Goal: Find specific page/section: Locate a particular part of the current website

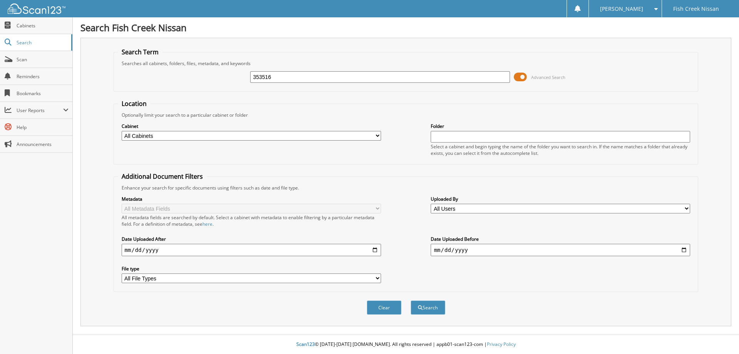
type input "353516"
click at [410, 300] on button "Search" at bounding box center [427, 307] width 35 height 14
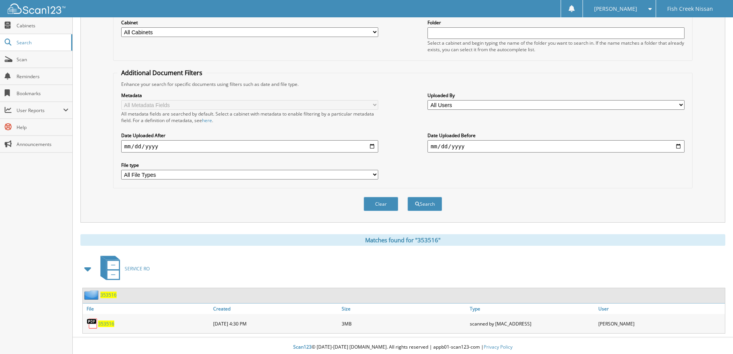
scroll to position [107, 0]
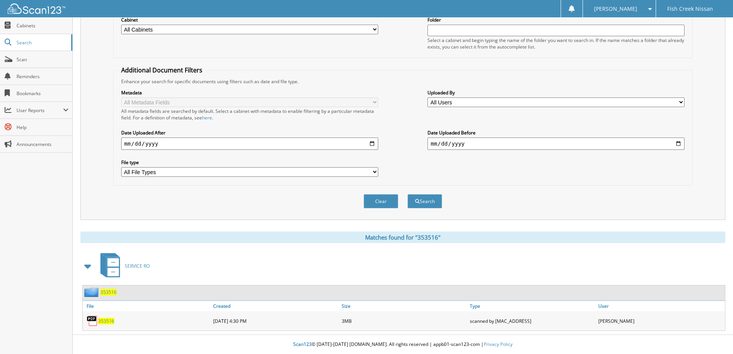
click at [106, 319] on span "353516" at bounding box center [106, 320] width 16 height 7
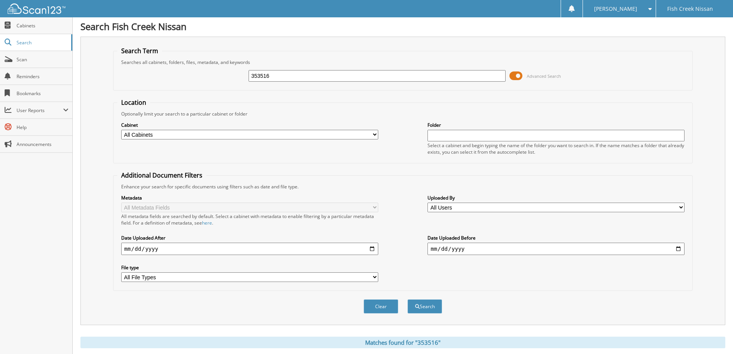
scroll to position [0, 0]
